Goal: Task Accomplishment & Management: Use online tool/utility

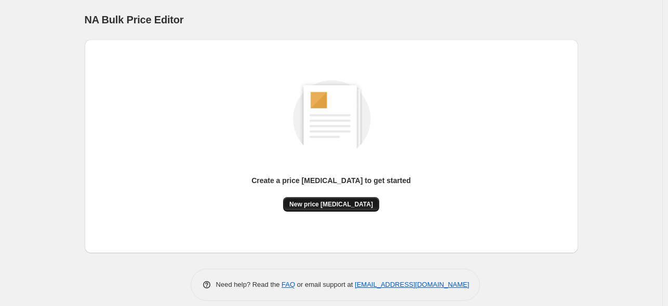
click at [348, 201] on span "New price change job" at bounding box center [331, 204] width 84 height 8
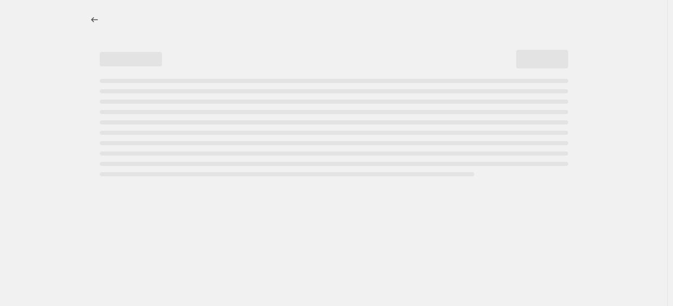
select select "percentage"
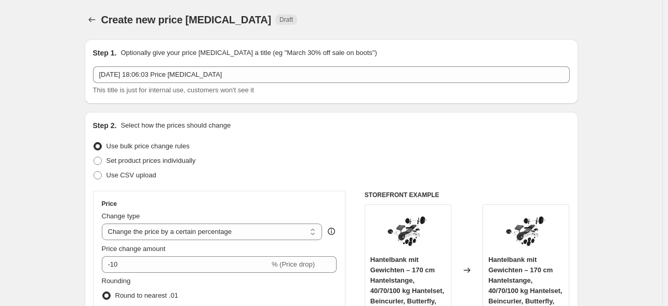
scroll to position [125, 0]
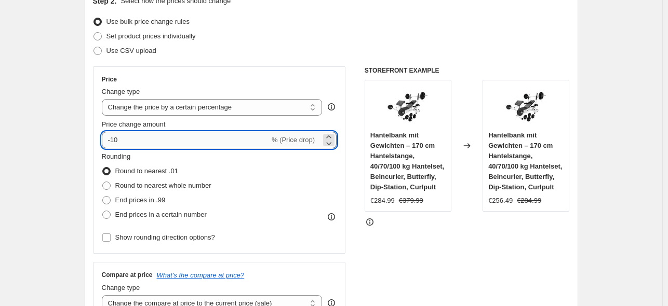
click at [185, 138] on input "-10" at bounding box center [186, 140] width 168 height 17
type input "-1"
click at [133, 144] on input "-25" at bounding box center [186, 140] width 168 height 17
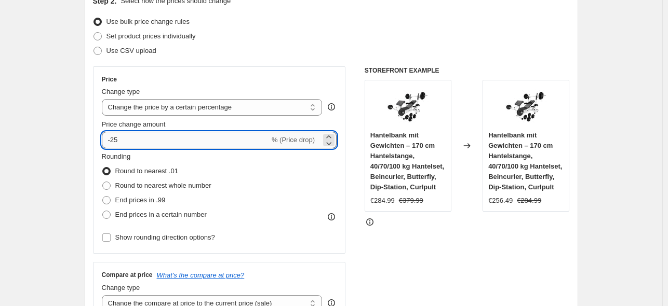
click at [133, 144] on input "-25" at bounding box center [186, 140] width 168 height 17
type input "-2"
type input "-0"
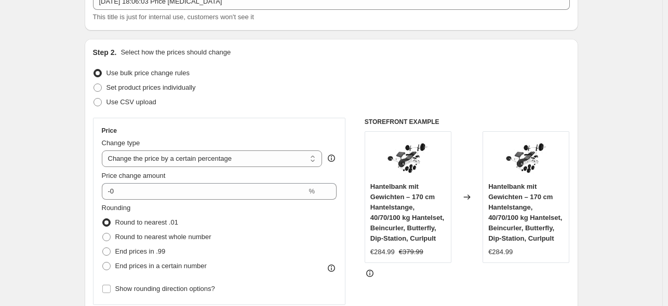
scroll to position [62, 0]
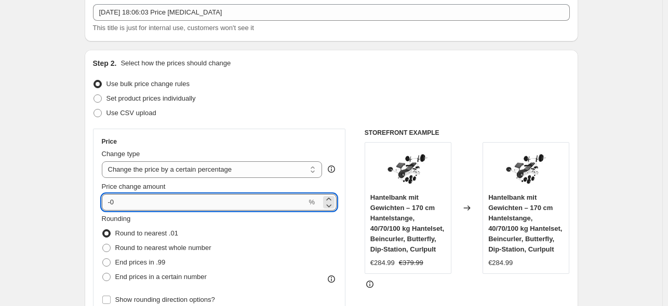
click at [141, 205] on input "-0" at bounding box center [204, 202] width 205 height 17
click at [170, 202] on input "-10" at bounding box center [186, 202] width 168 height 17
type input "-1"
type input "-0"
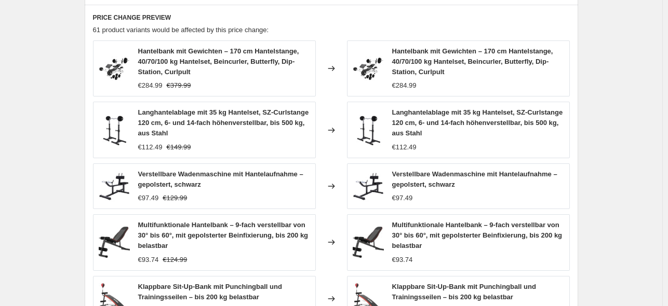
scroll to position [561, 0]
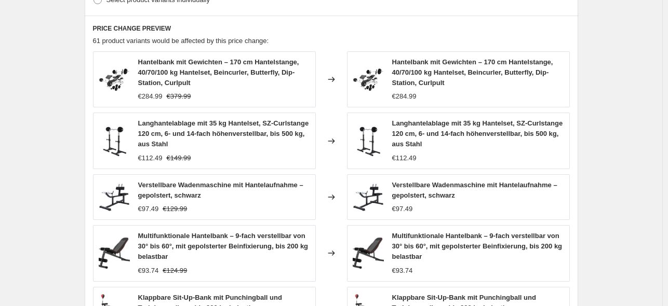
click at [181, 160] on strike "€149.99" at bounding box center [179, 158] width 24 height 10
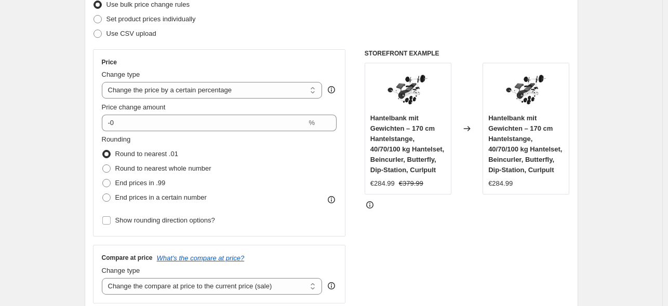
scroll to position [62, 0]
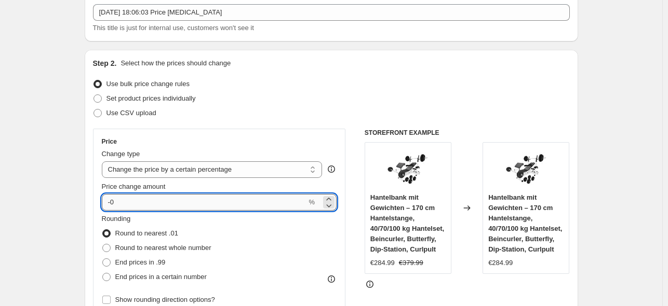
click at [146, 199] on input "-0" at bounding box center [204, 202] width 205 height 17
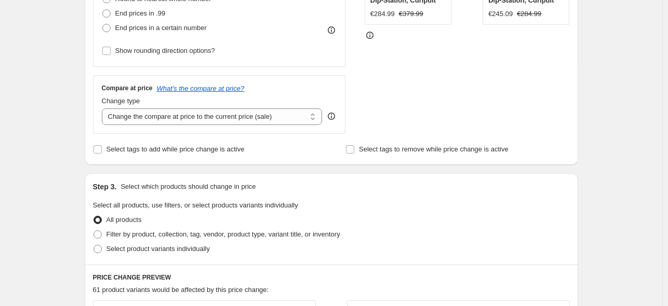
click at [82, 191] on div "Step 1. Optionally give your price change job a title (eg "March 30% off sale o…" at bounding box center [327, 215] width 502 height 991
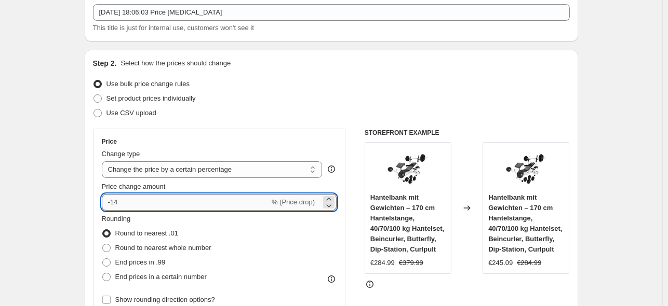
click at [145, 199] on input "-14" at bounding box center [186, 202] width 168 height 17
type input "-1"
type input "-0"
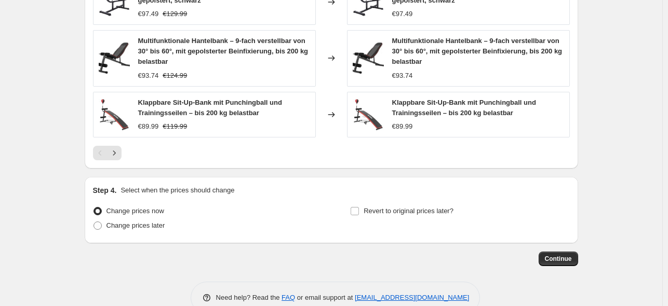
scroll to position [778, 0]
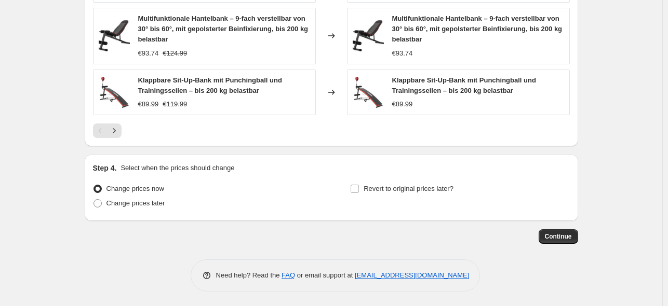
drag, startPoint x: 561, startPoint y: 232, endPoint x: 121, endPoint y: 300, distance: 445.0
